Goal: Task Accomplishment & Management: Manage account settings

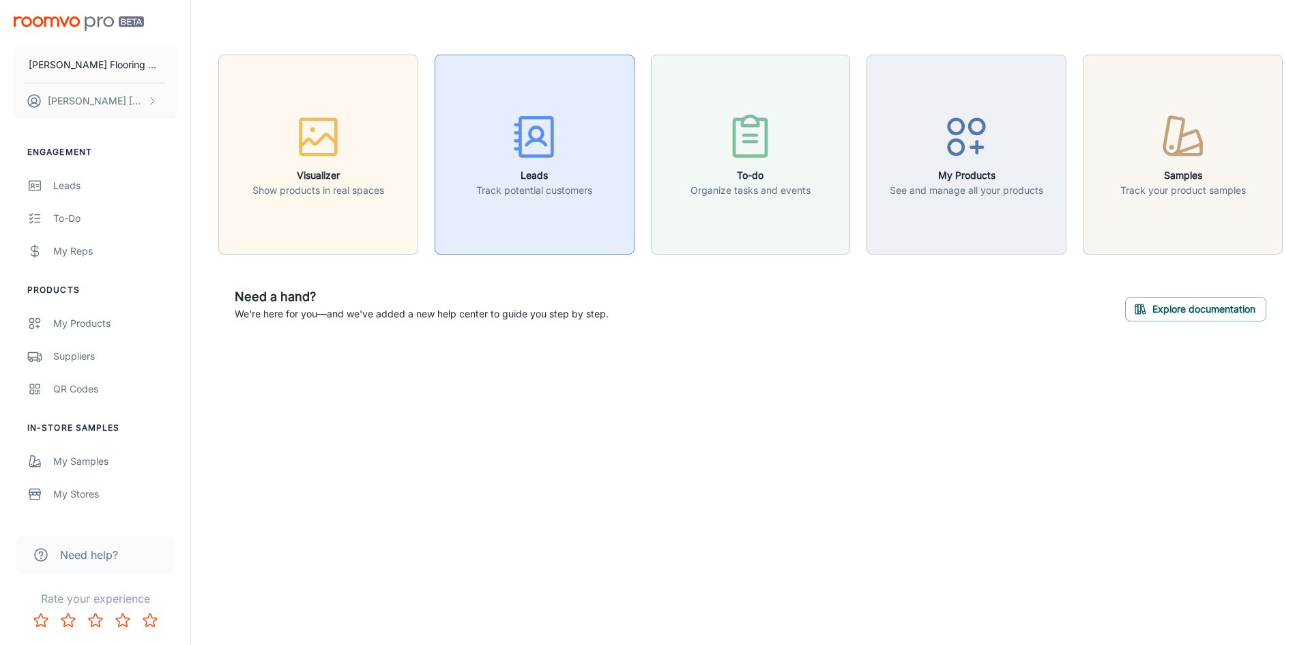
click at [536, 144] on icon "button" at bounding box center [534, 136] width 51 height 51
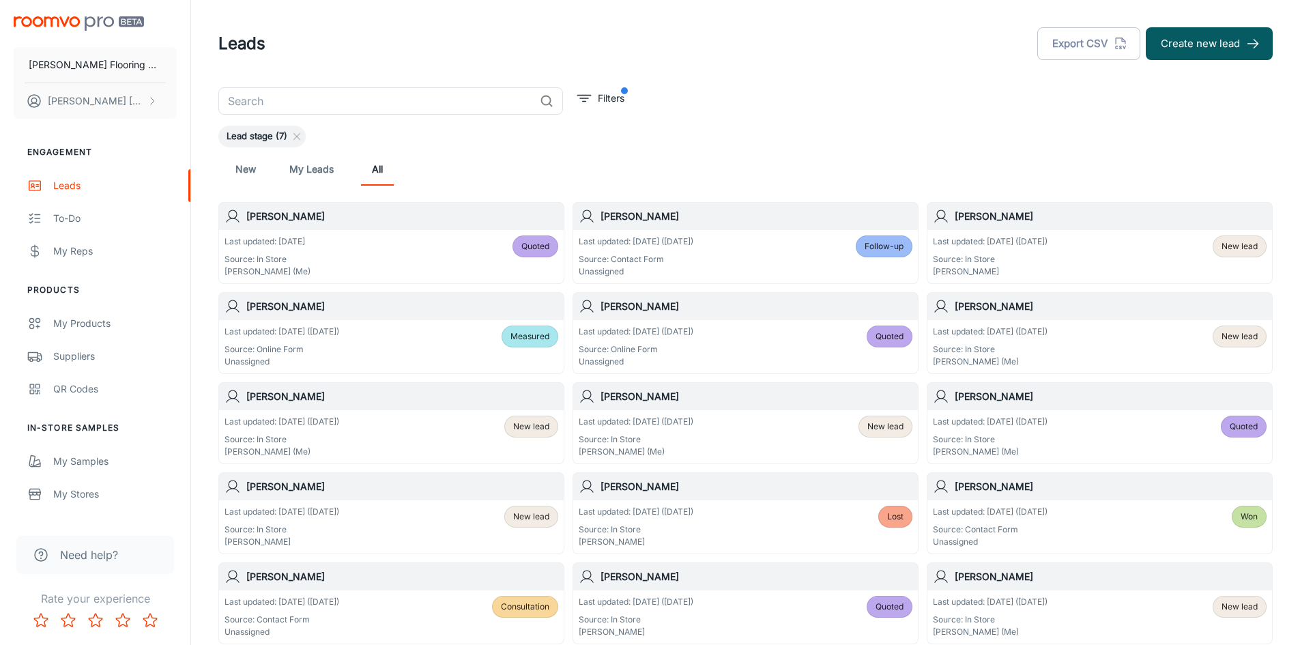
click at [1047, 259] on p "Source: In Store" at bounding box center [990, 259] width 115 height 12
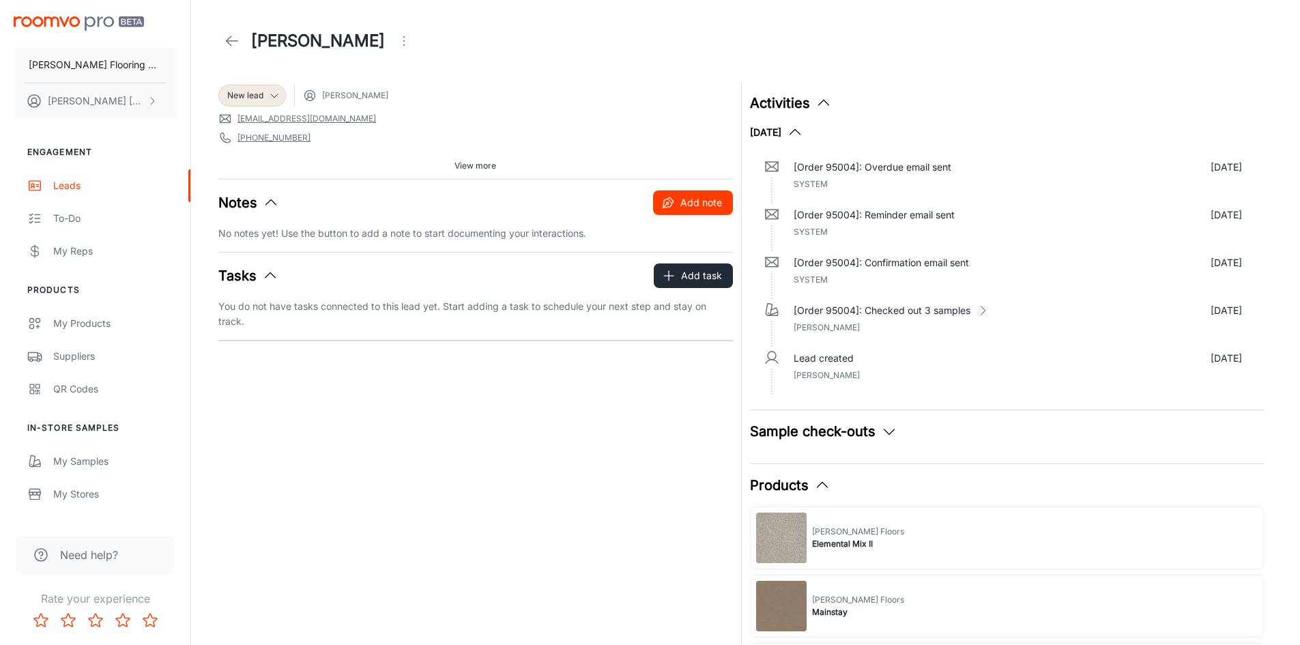
click at [677, 197] on button "Add note" at bounding box center [693, 202] width 80 height 25
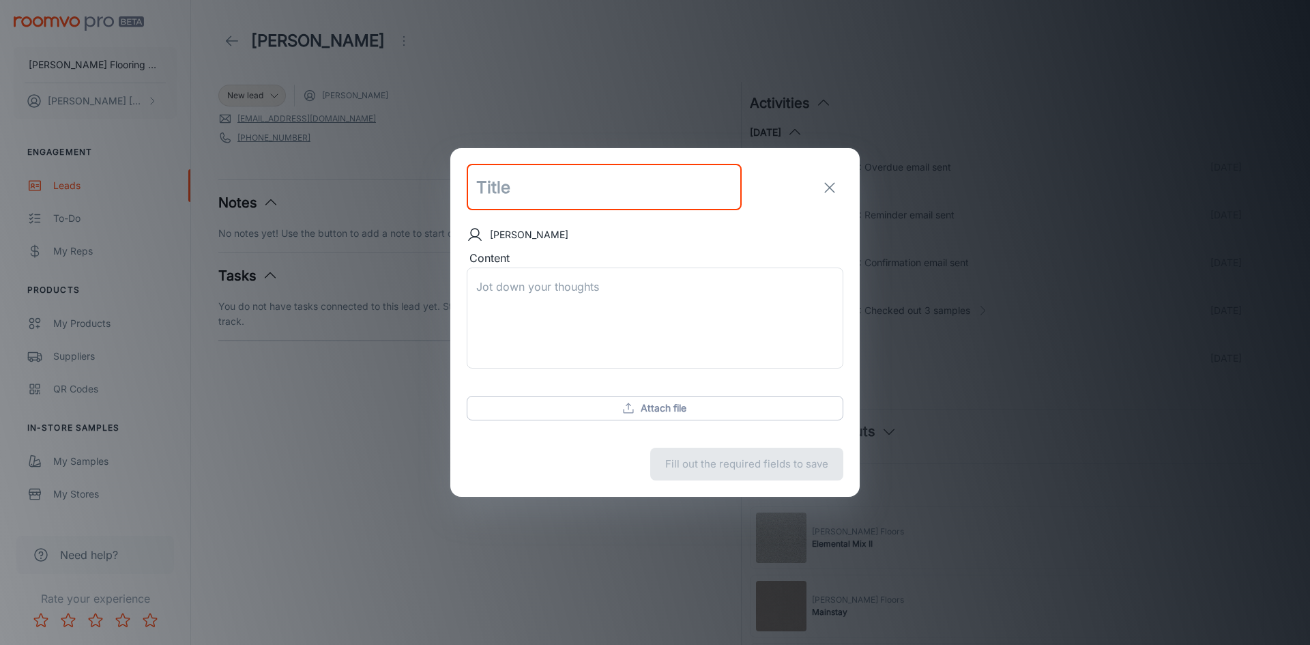
click at [826, 187] on icon "exit" at bounding box center [830, 187] width 16 height 16
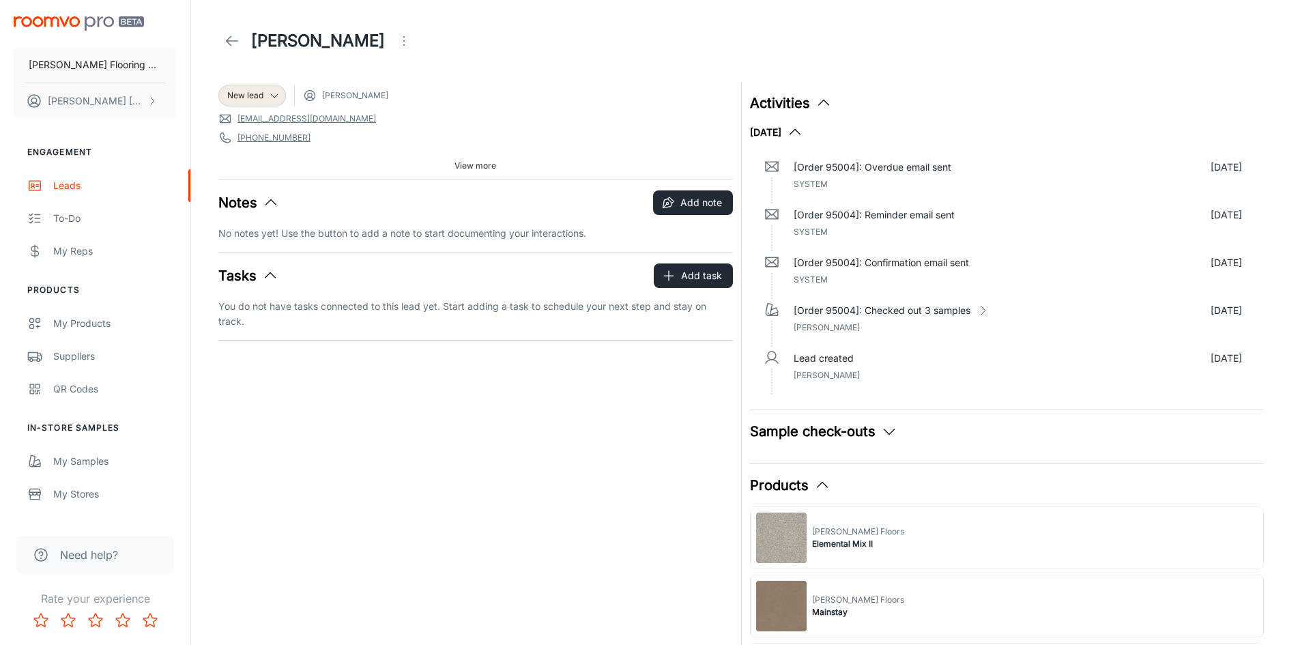
click at [852, 435] on button "Sample check-outs" at bounding box center [823, 431] width 147 height 20
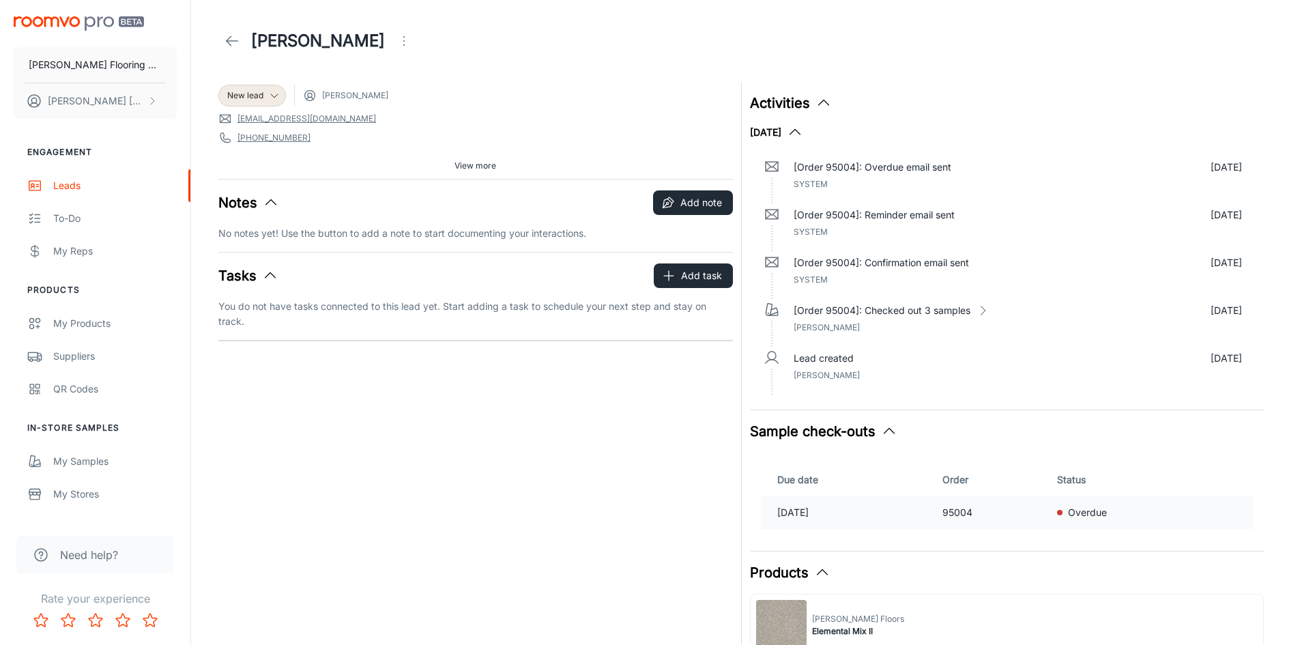
click at [1077, 519] on div "Overdue" at bounding box center [1146, 512] width 179 height 15
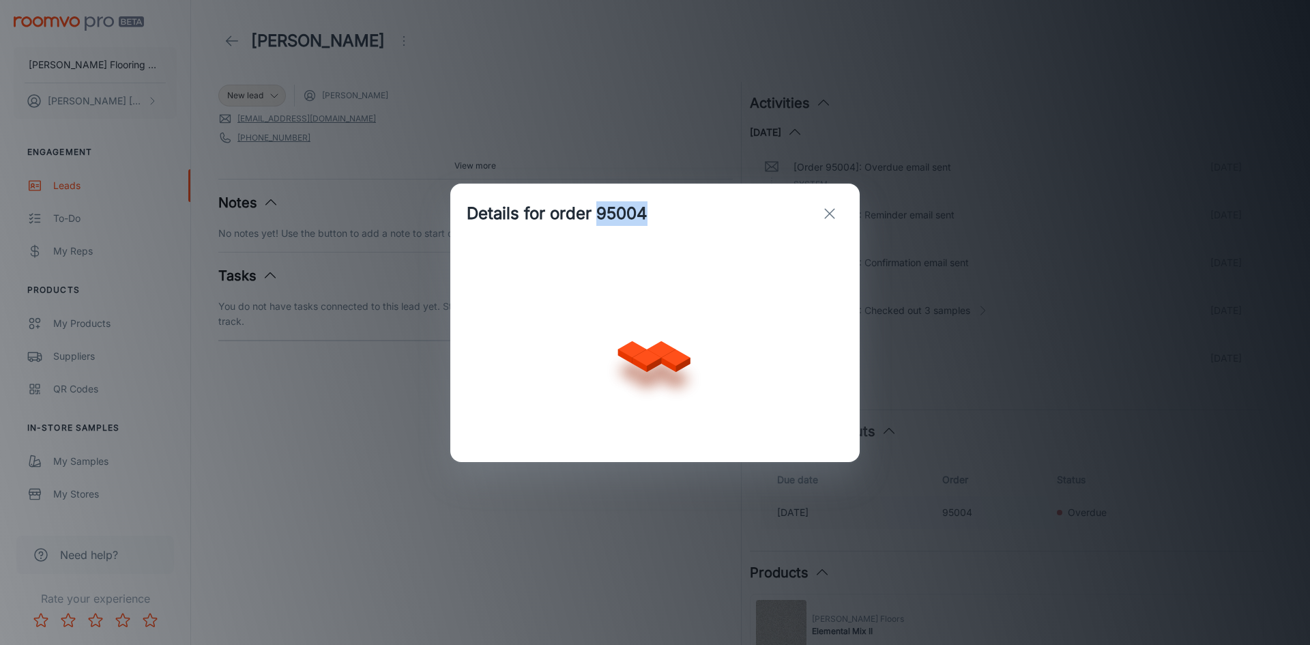
click at [1077, 519] on div "Details for order 95004" at bounding box center [655, 322] width 1310 height 645
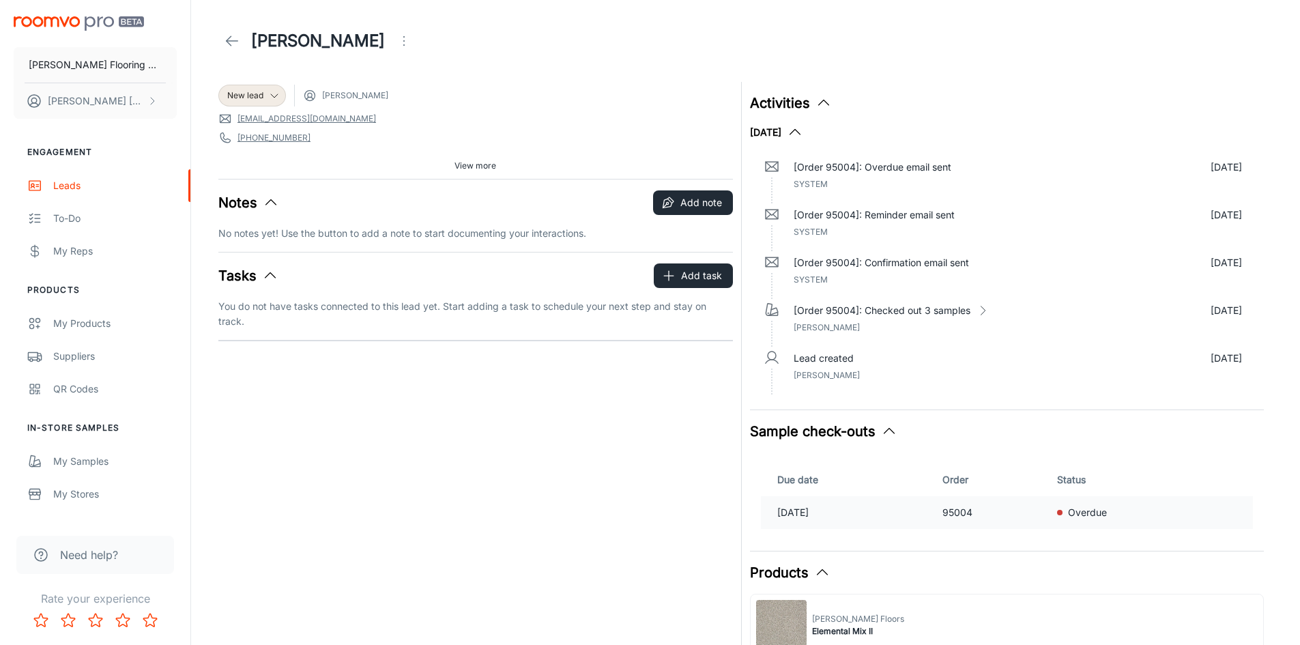
click at [1107, 512] on p "Overdue" at bounding box center [1087, 512] width 39 height 15
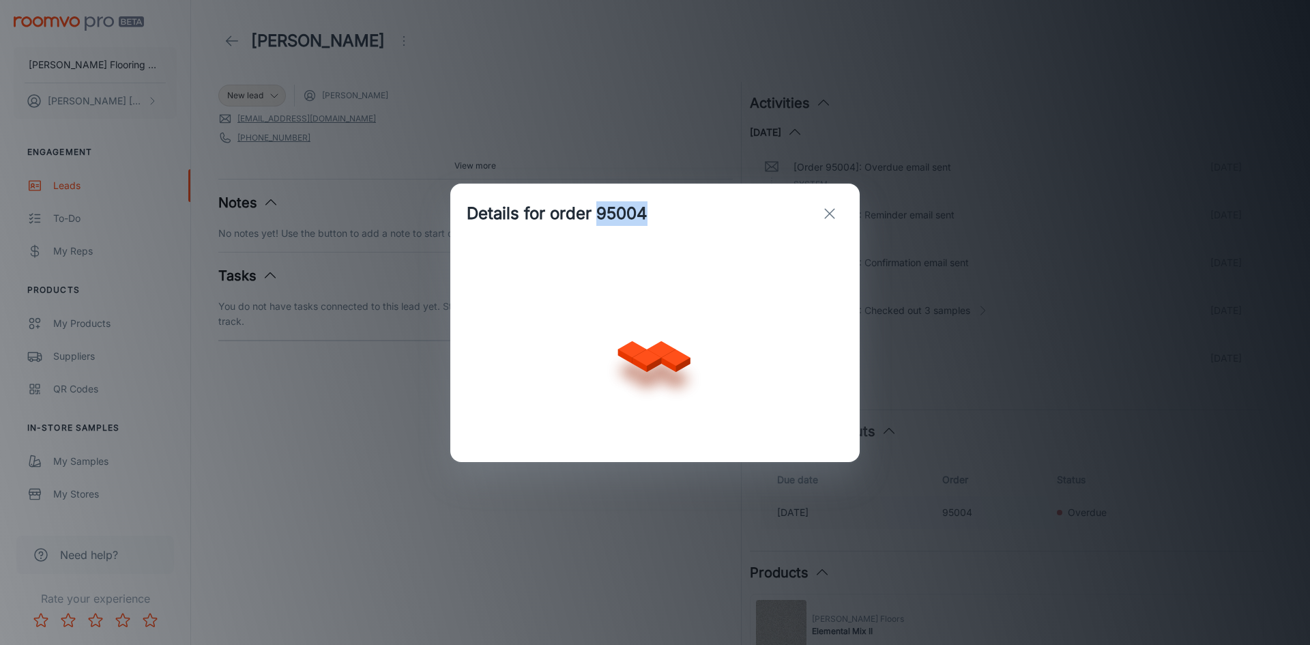
click at [1122, 512] on div "Details for order 95004" at bounding box center [655, 322] width 1310 height 645
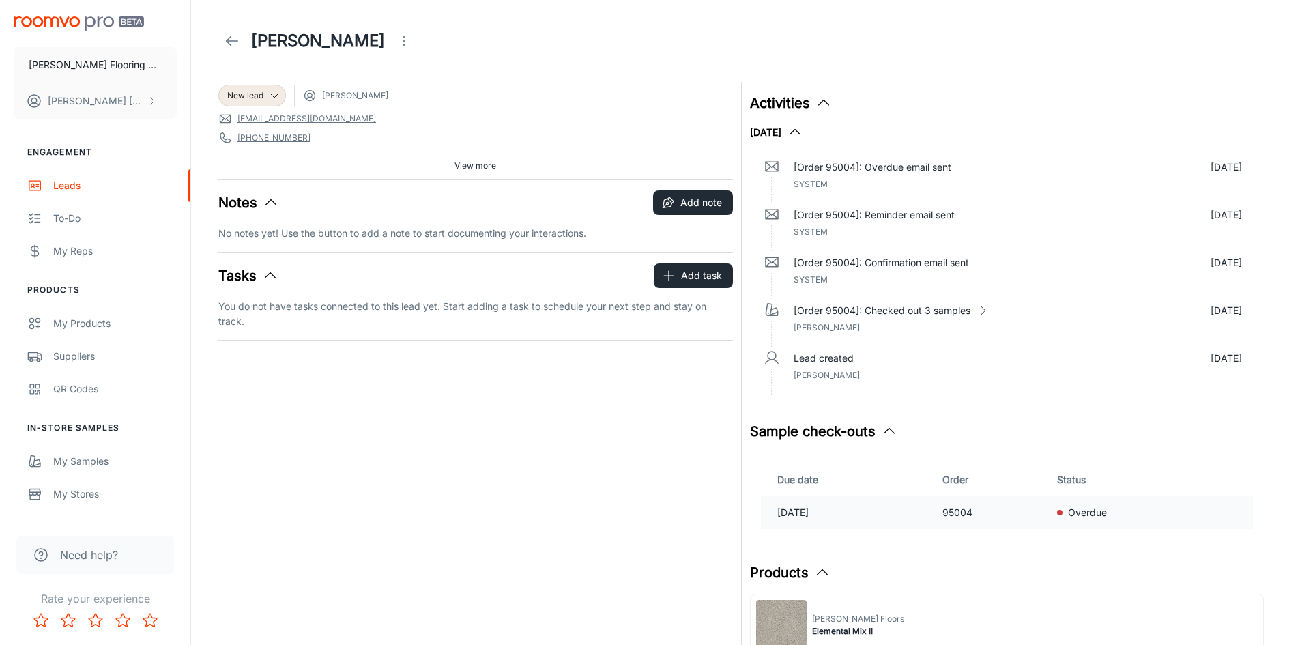
click at [1107, 512] on p "Overdue" at bounding box center [1087, 512] width 39 height 15
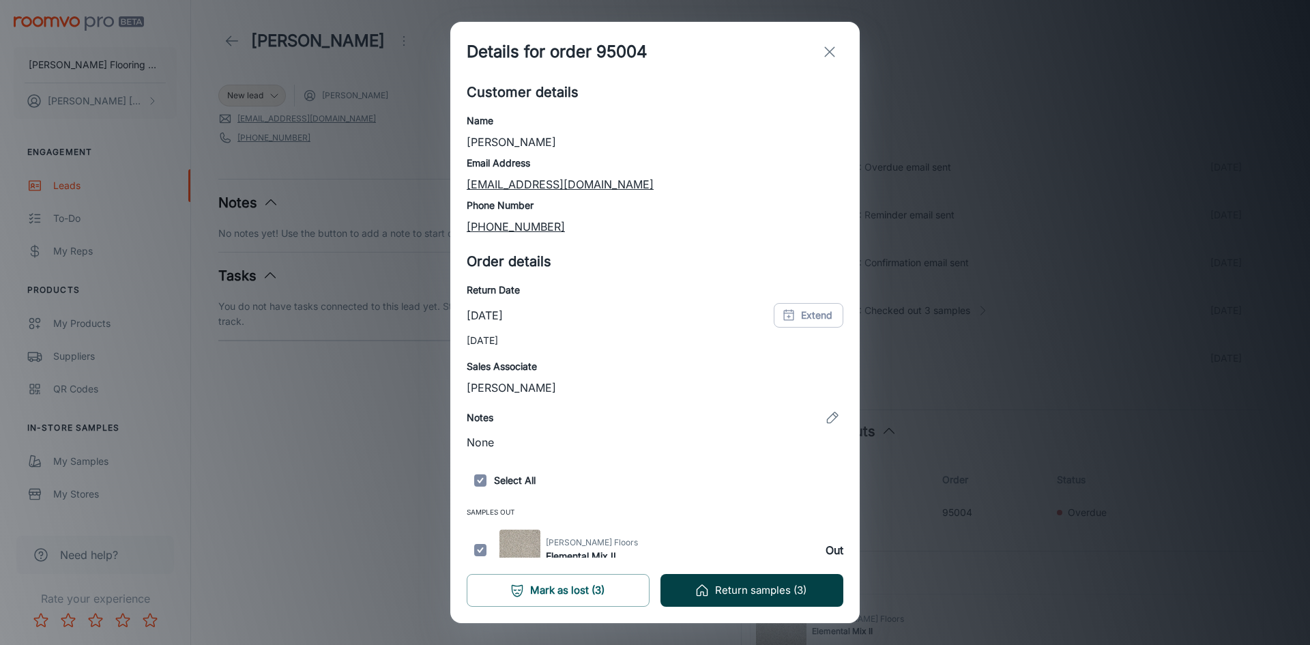
click at [724, 587] on button "Return samples (3)" at bounding box center [752, 590] width 183 height 33
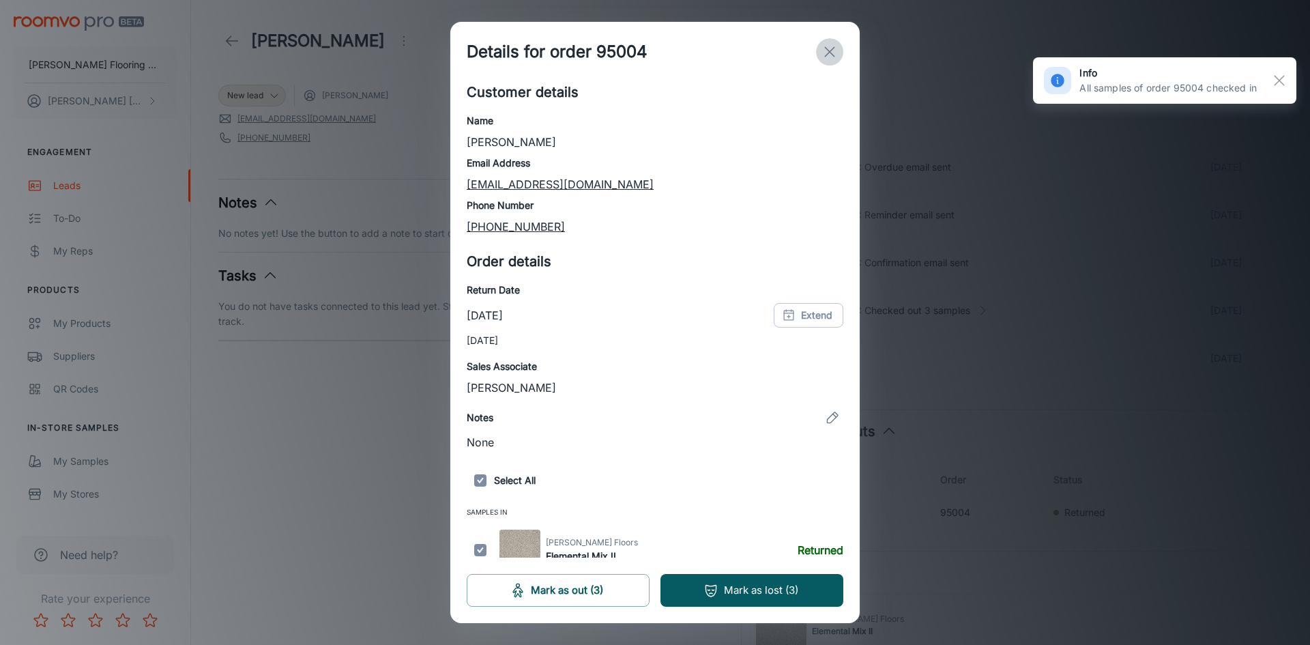
click at [830, 50] on icon "exit" at bounding box center [830, 52] width 16 height 16
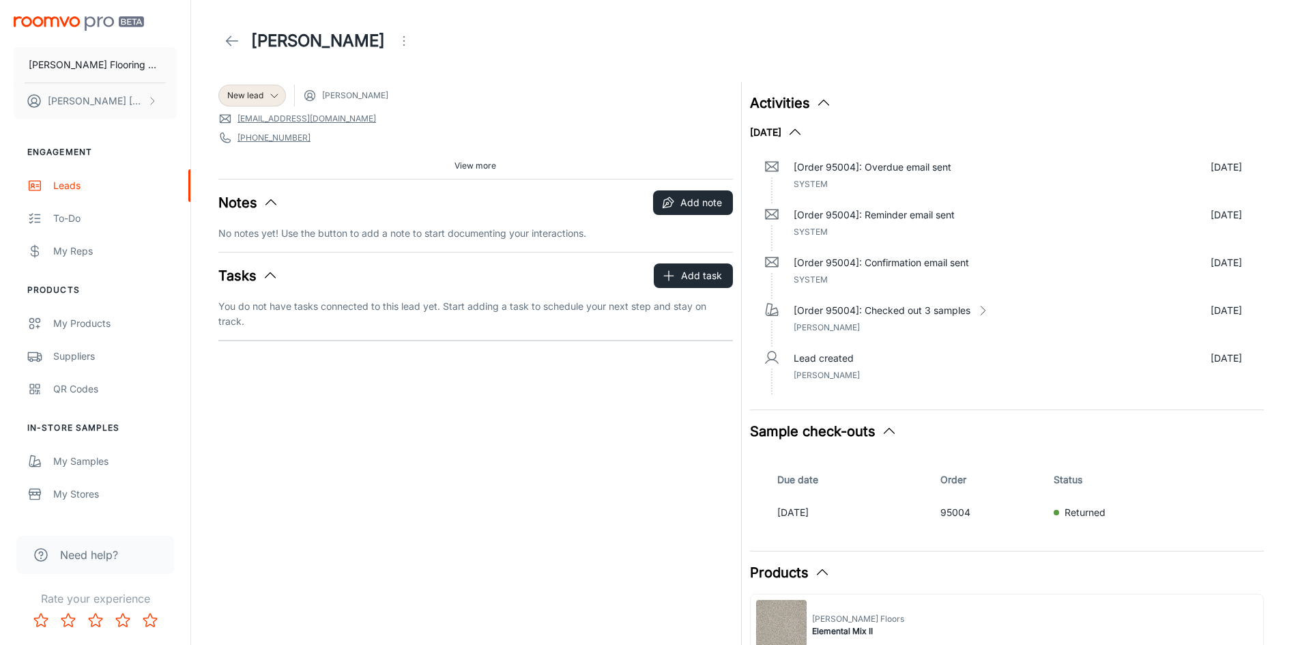
click at [465, 162] on span "View more" at bounding box center [475, 166] width 42 height 12
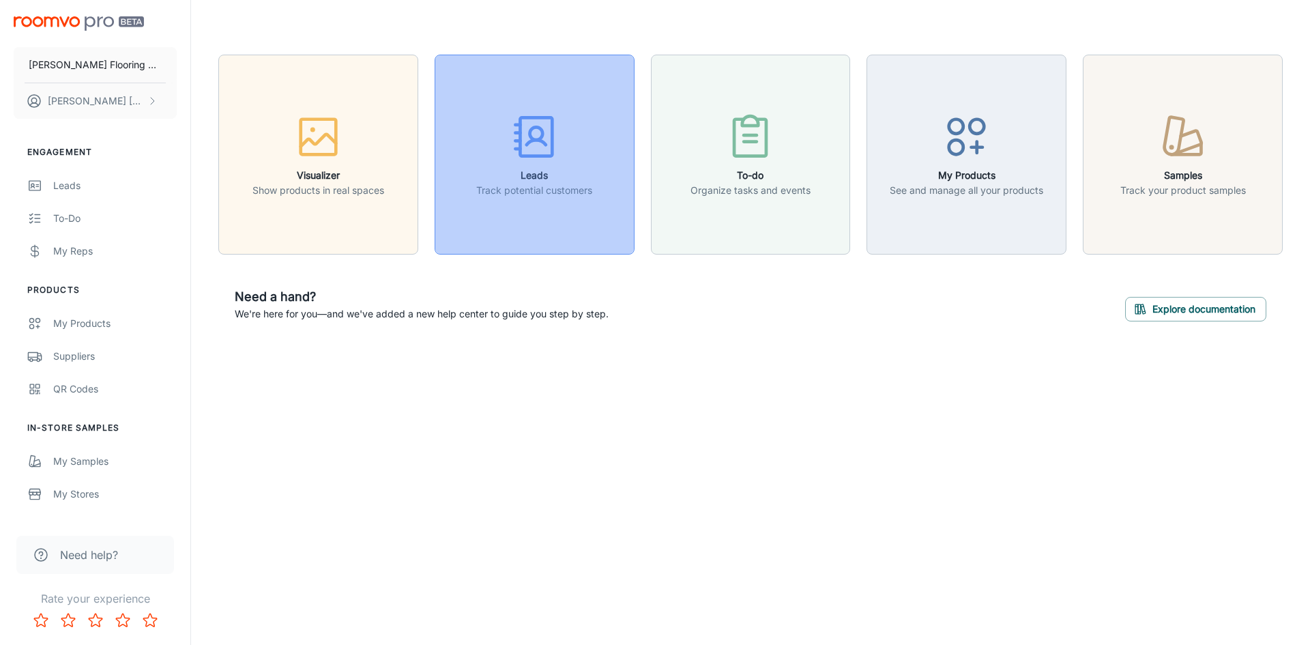
click at [541, 176] on h6 "Leads" at bounding box center [534, 175] width 116 height 15
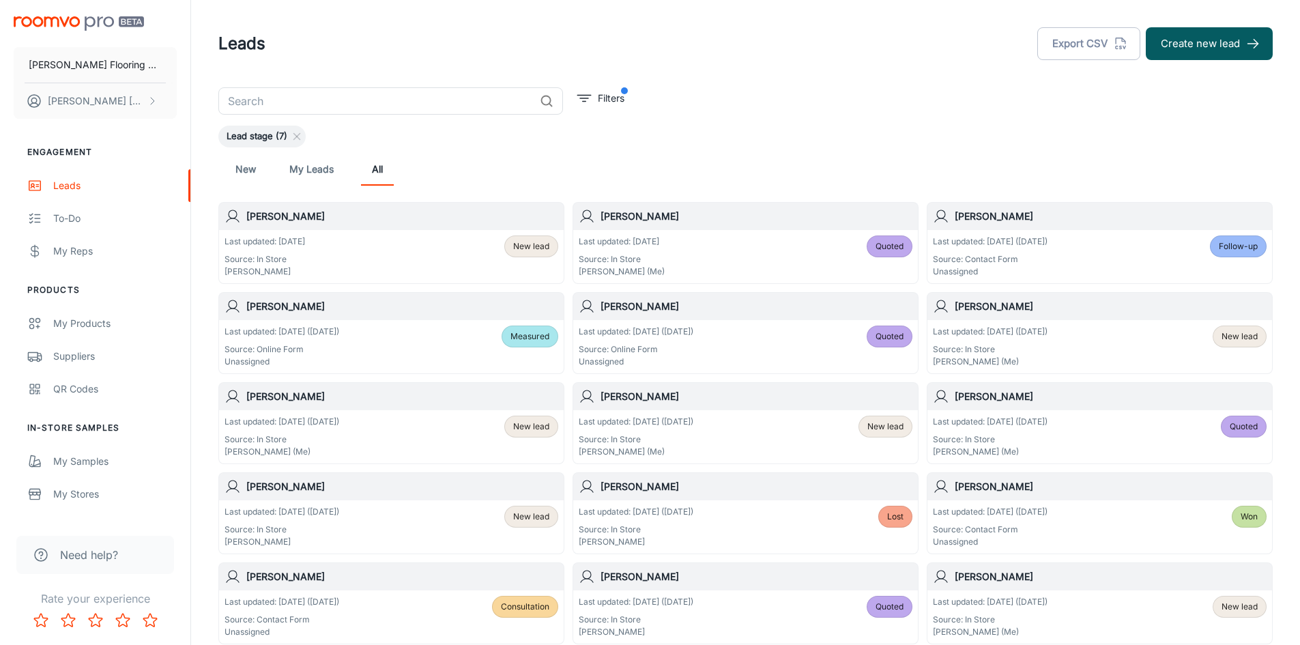
click at [730, 349] on div "Last updated: [DATE] ([DATE]) Source: Online Form Unassigned Quoted" at bounding box center [746, 346] width 334 height 42
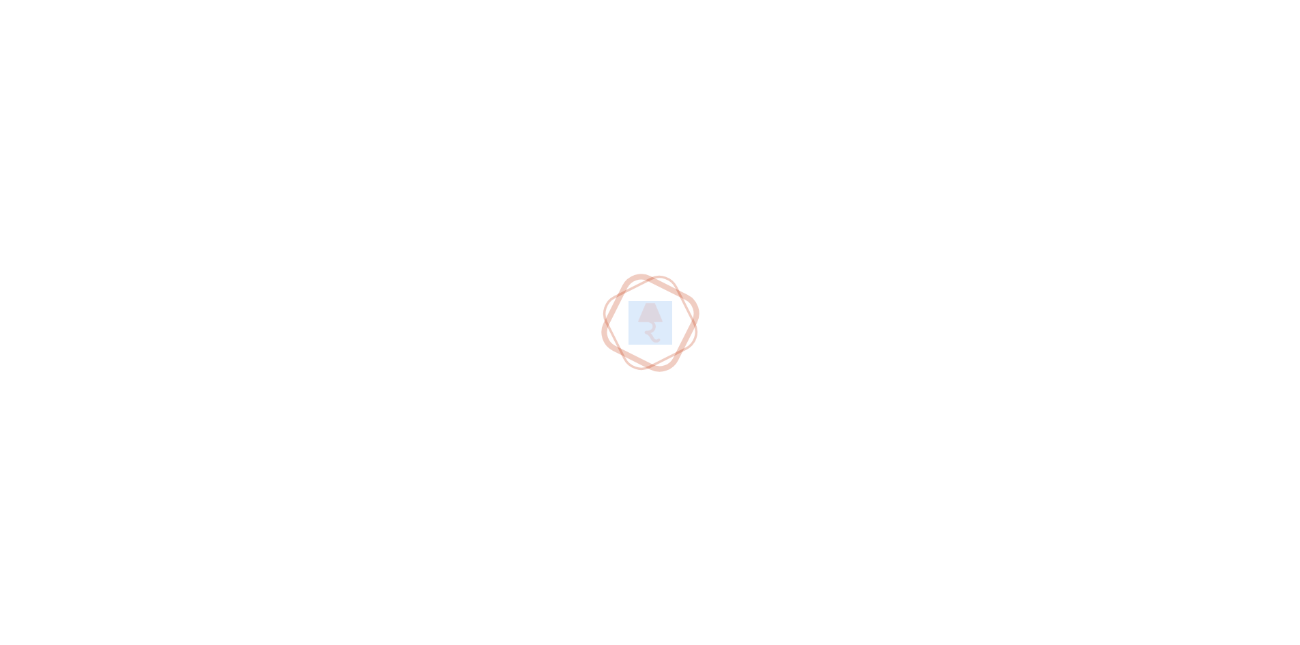
click at [730, 349] on div at bounding box center [650, 322] width 1300 height 645
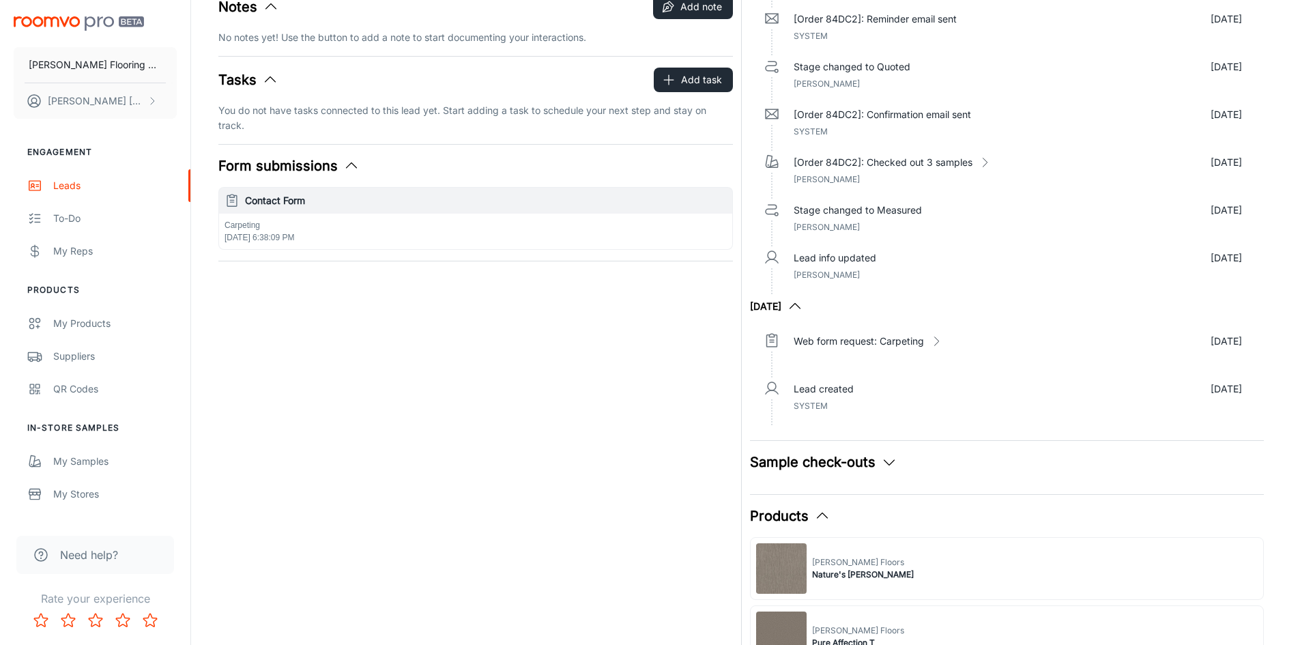
scroll to position [273, 0]
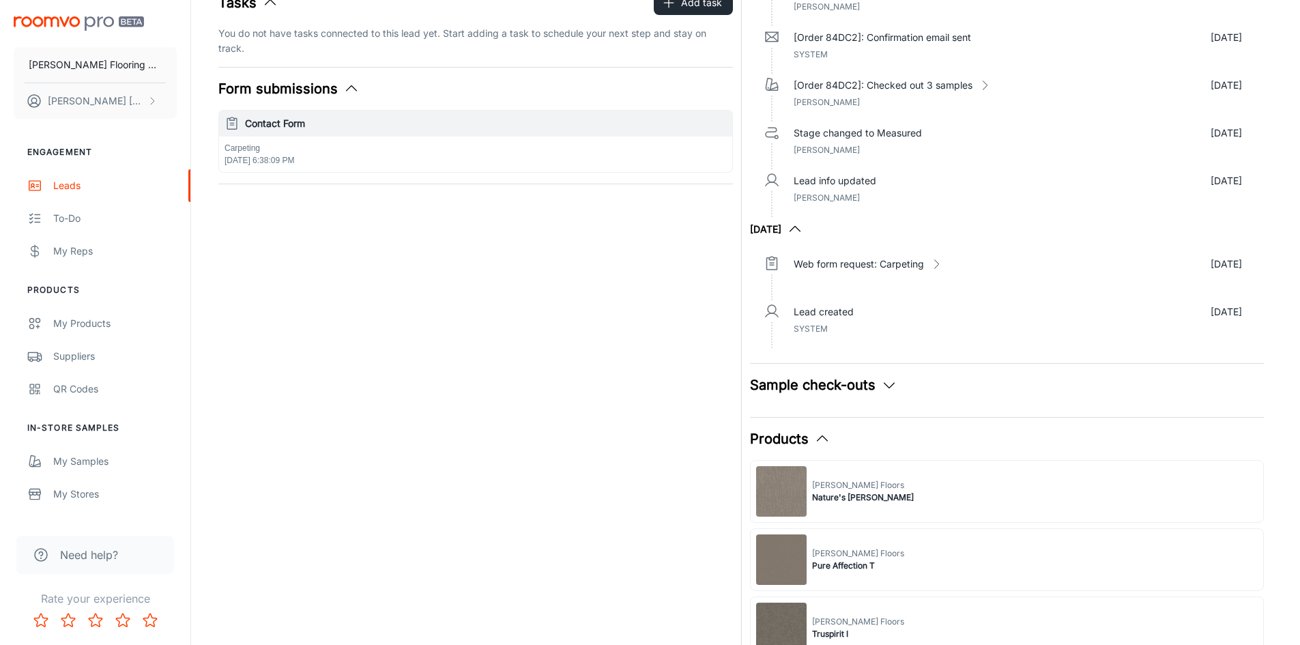
click at [792, 386] on button "Sample check-outs" at bounding box center [823, 385] width 147 height 20
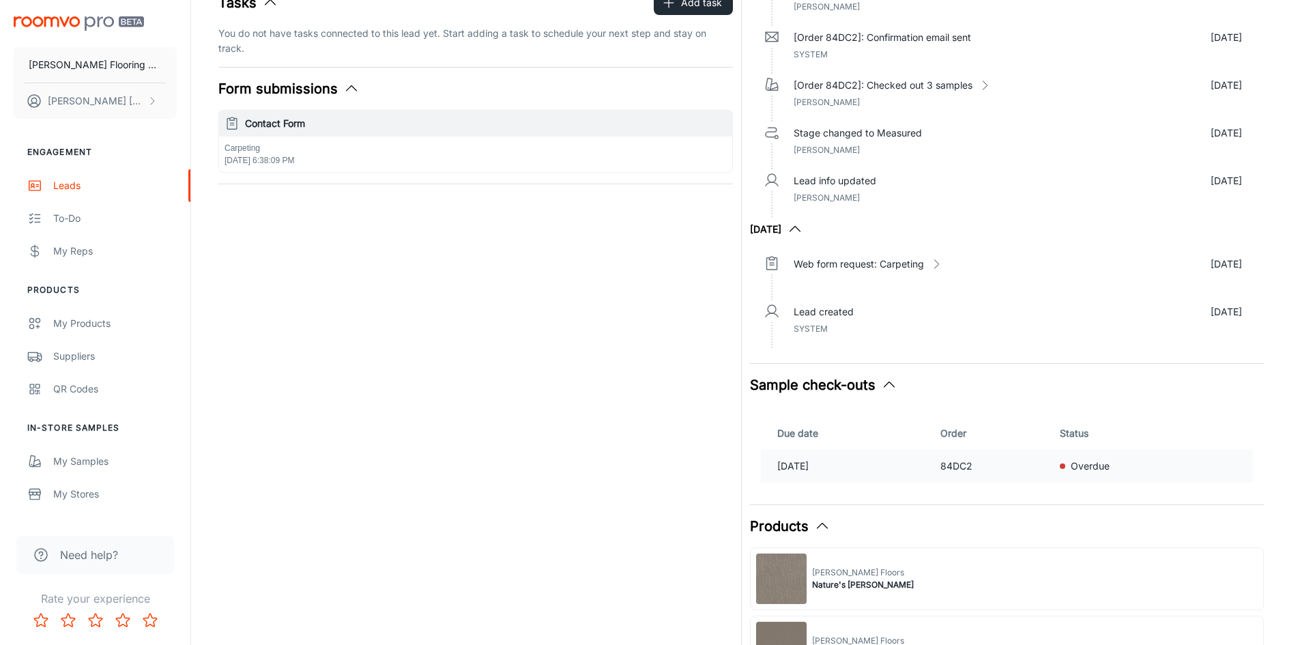
click at [1107, 463] on p "Overdue" at bounding box center [1090, 466] width 39 height 15
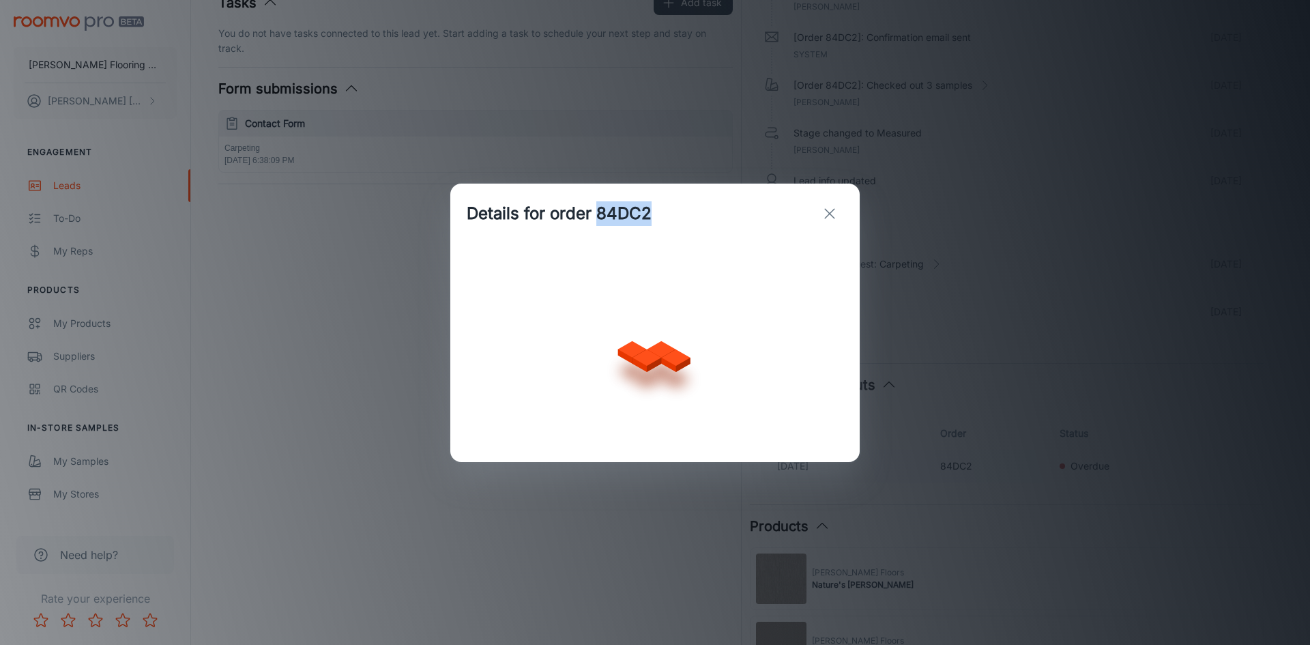
click at [1107, 463] on div "Details for order 84DC2" at bounding box center [655, 322] width 1310 height 645
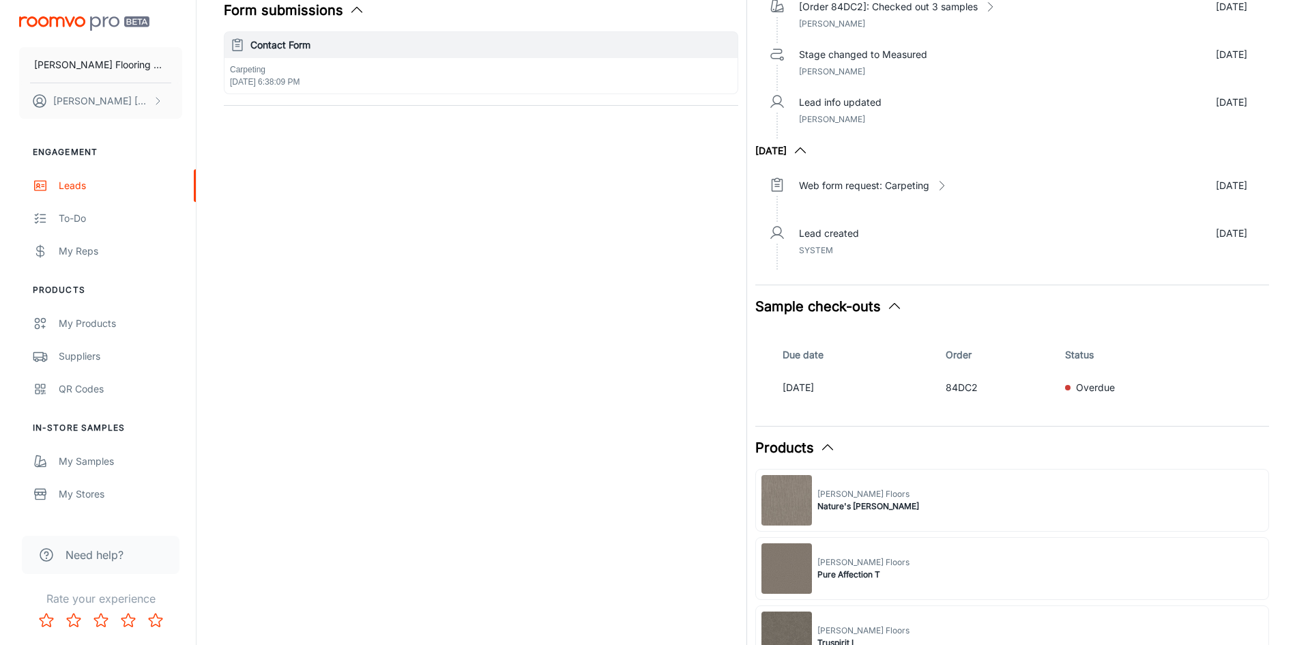
scroll to position [478, 0]
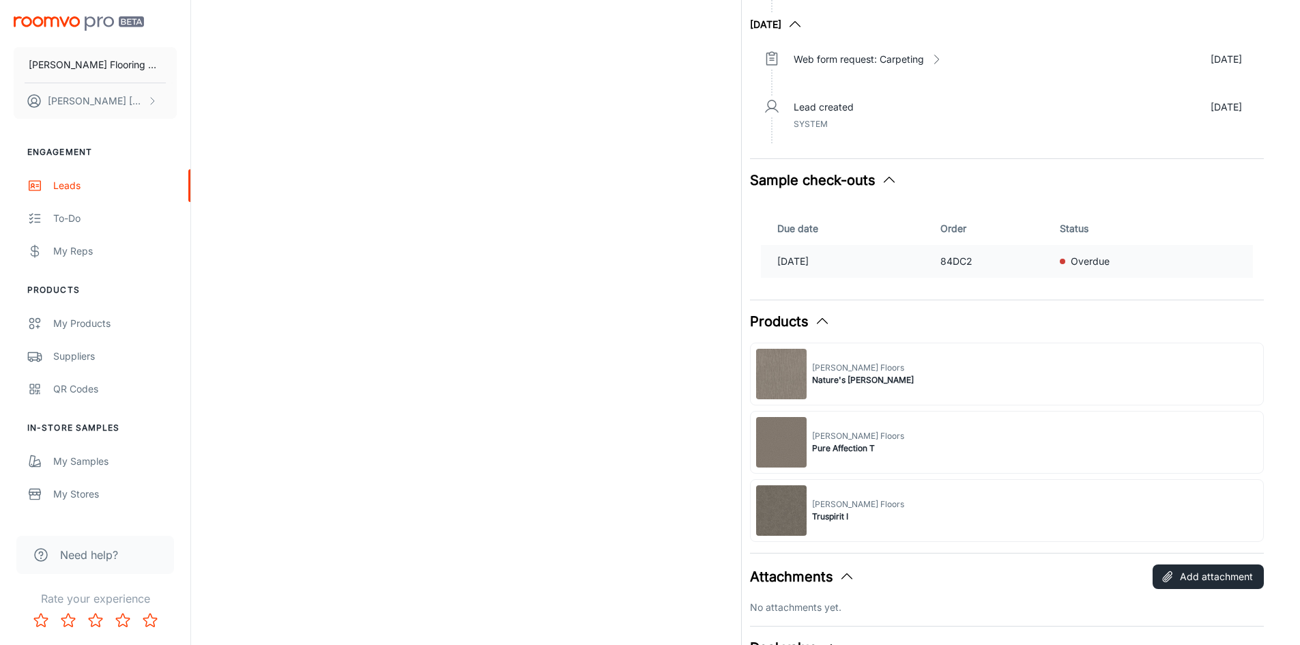
click at [1110, 262] on p "Overdue" at bounding box center [1090, 261] width 39 height 15
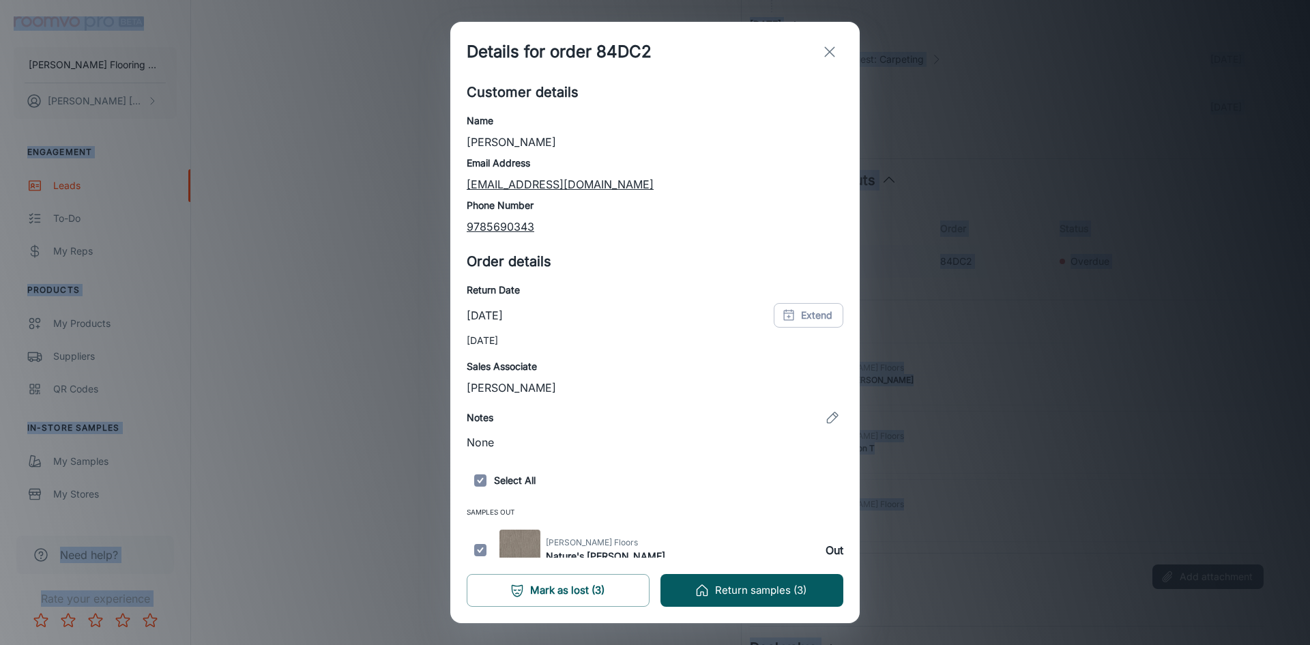
click at [1112, 262] on div "Details for order 84DC2 Customer details Name [PERSON_NAME] Email Address [EMAI…" at bounding box center [655, 322] width 1310 height 645
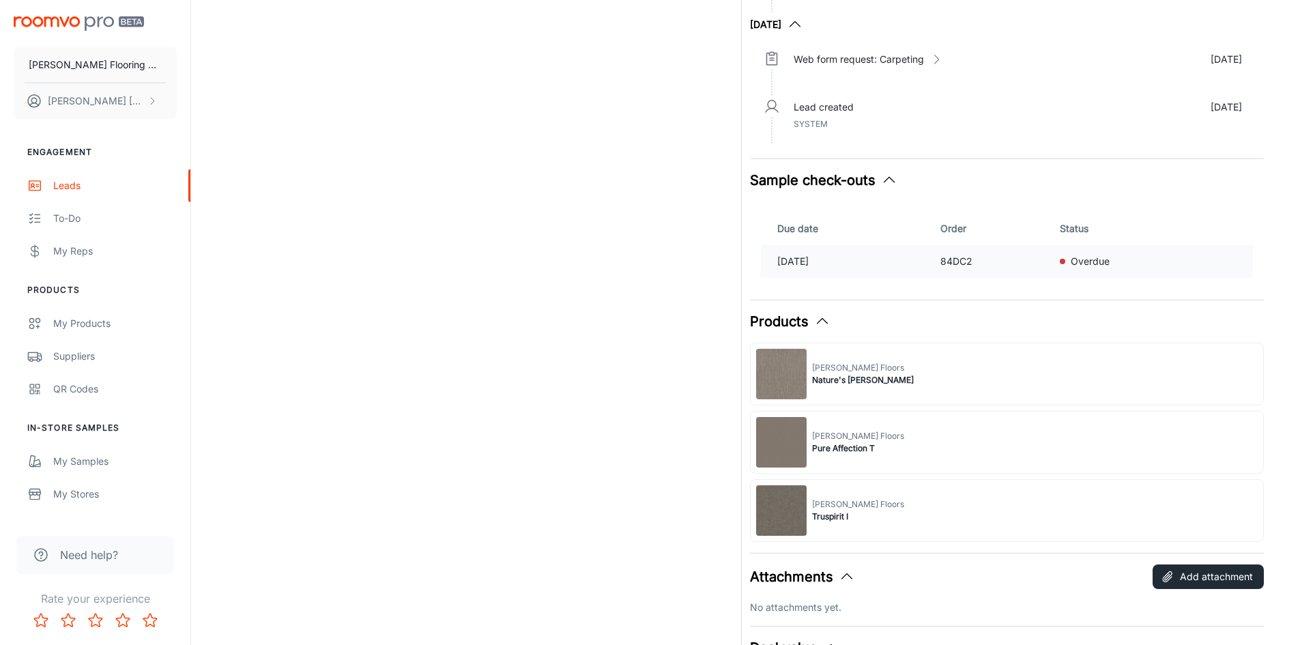
click at [1110, 262] on p "Overdue" at bounding box center [1090, 261] width 39 height 15
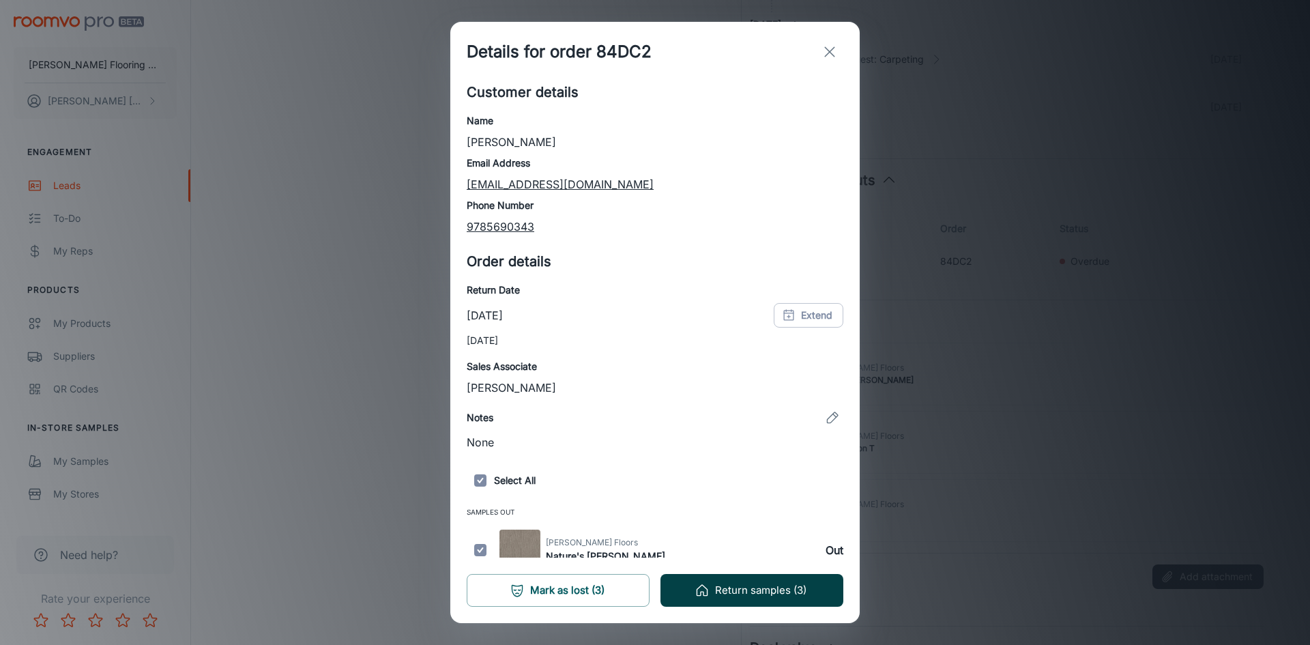
click at [747, 585] on button "Return samples (3)" at bounding box center [752, 590] width 183 height 33
